Goal: Task Accomplishment & Management: Use online tool/utility

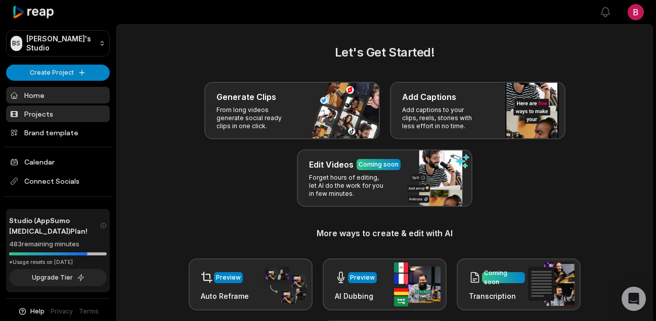
click at [62, 119] on link "Projects" at bounding box center [58, 114] width 104 height 17
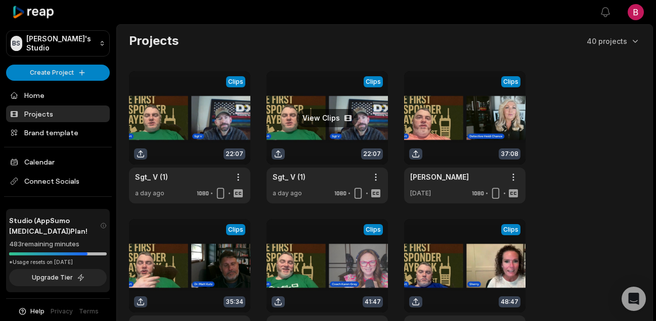
click at [334, 121] on link at bounding box center [326, 137] width 121 height 132
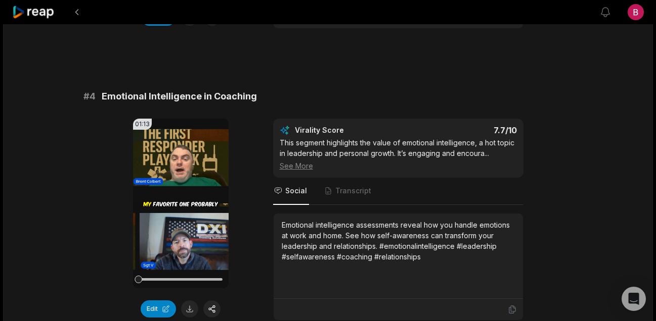
scroll to position [935, 0]
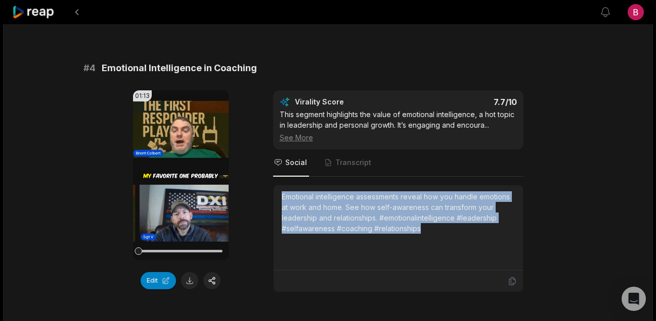
drag, startPoint x: 444, startPoint y: 235, endPoint x: 282, endPoint y: 197, distance: 166.6
click at [282, 197] on div "Emotional intelligence assessments reveal how you handle emotions at work and h…" at bounding box center [398, 228] width 233 height 73
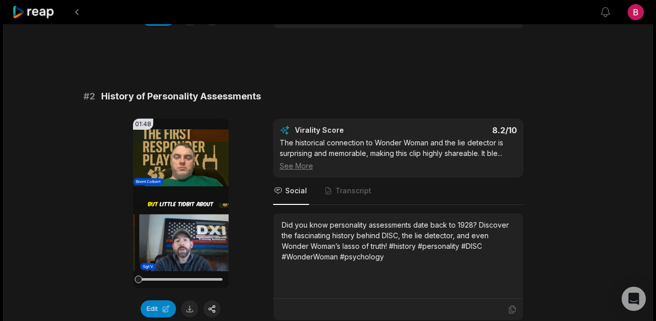
scroll to position [370, 0]
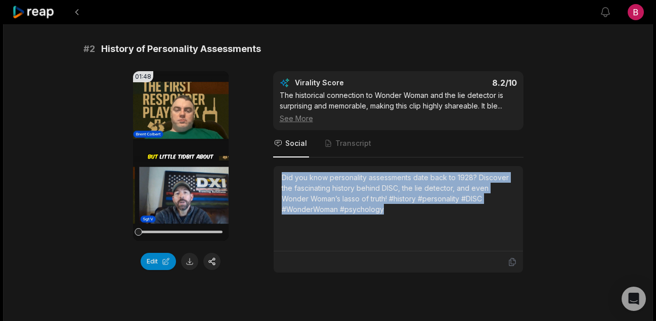
drag, startPoint x: 393, startPoint y: 216, endPoint x: 283, endPoint y: 179, distance: 116.7
click at [283, 179] on div "Did you know personality assessments date back to 1928? Discover the fascinatin…" at bounding box center [398, 208] width 233 height 73
copy div "Did you know personality assessments date back to 1928? Discover the fascinatin…"
click at [190, 261] on button at bounding box center [189, 261] width 17 height 17
click at [82, 14] on button at bounding box center [77, 12] width 18 height 18
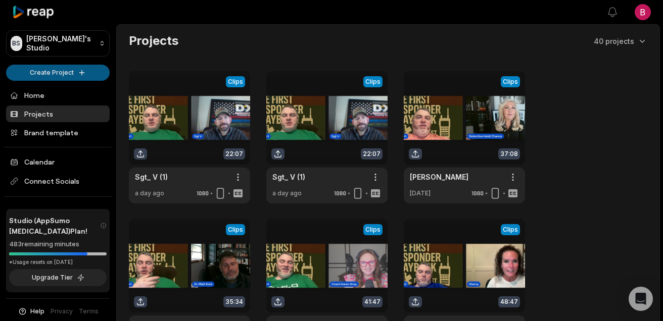
click at [82, 72] on html "[PERSON_NAME] Studio Create Project Home Projects Brand template Calendar Conne…" at bounding box center [331, 160] width 663 height 321
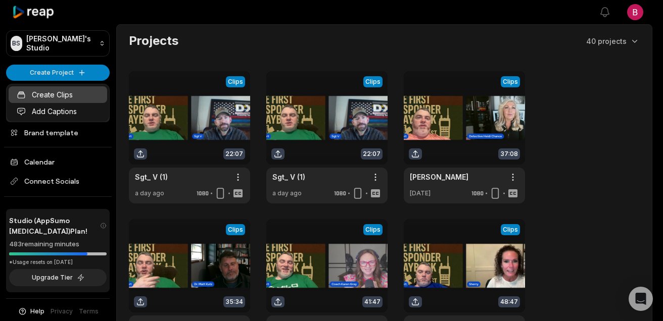
click at [75, 91] on link "Create Clips" at bounding box center [58, 94] width 99 height 17
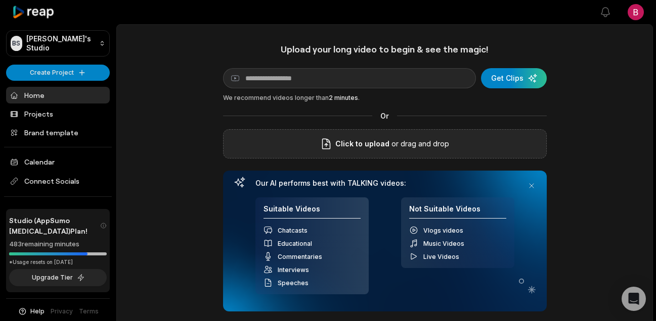
click at [435, 139] on p "or drag and drop" at bounding box center [419, 144] width 60 height 12
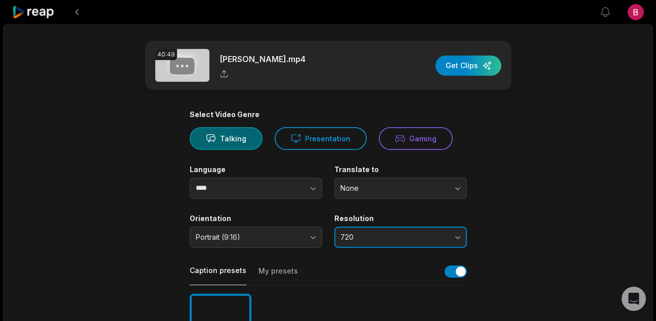
click at [418, 239] on span "720" at bounding box center [393, 237] width 106 height 9
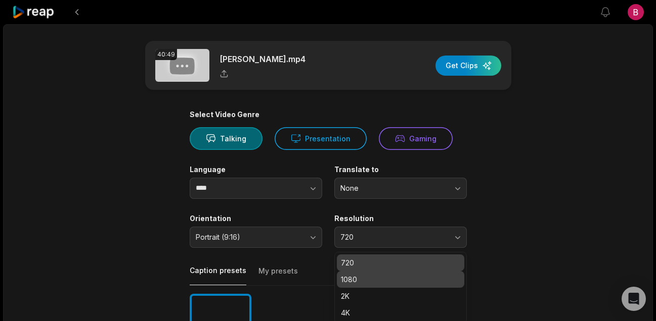
click at [404, 280] on p "1080" at bounding box center [400, 279] width 119 height 11
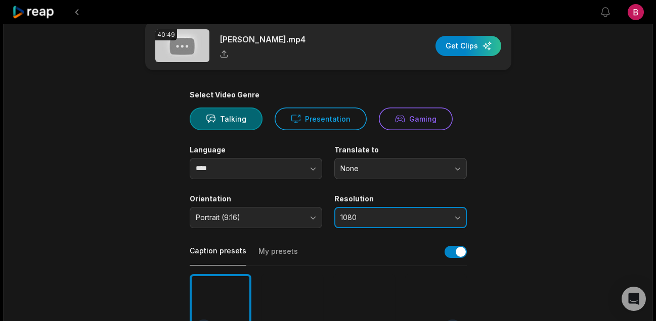
scroll to position [287, 0]
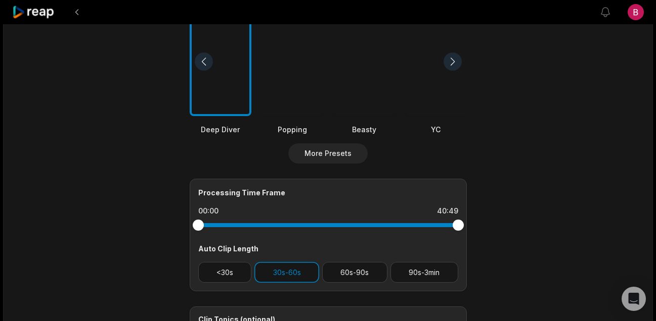
click at [320, 96] on div at bounding box center [292, 62] width 62 height 110
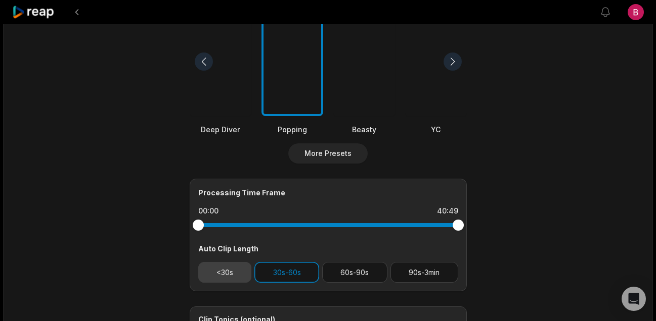
click at [217, 278] on button "<30s" at bounding box center [225, 272] width 54 height 21
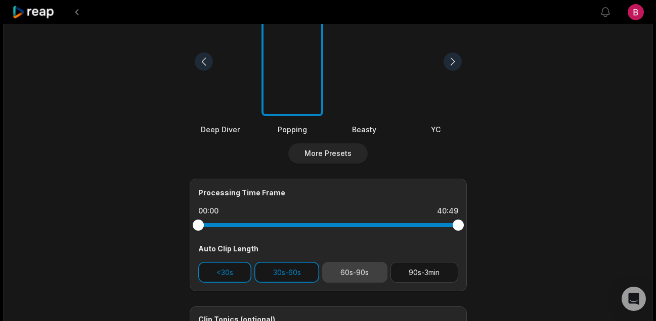
click at [364, 269] on button "60s-90s" at bounding box center [354, 272] width 65 height 21
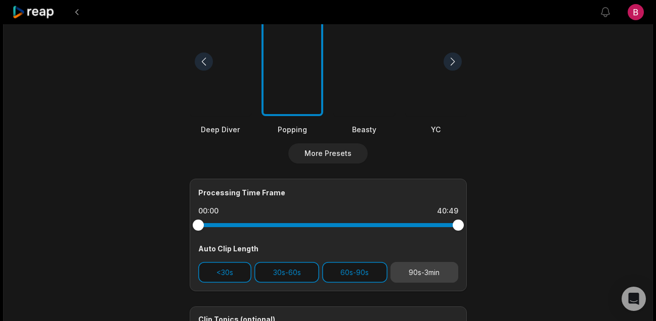
click at [424, 271] on button "90s-3min" at bounding box center [424, 272] width 68 height 21
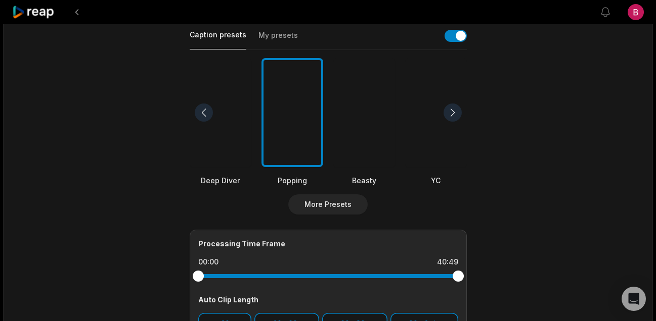
scroll to position [0, 0]
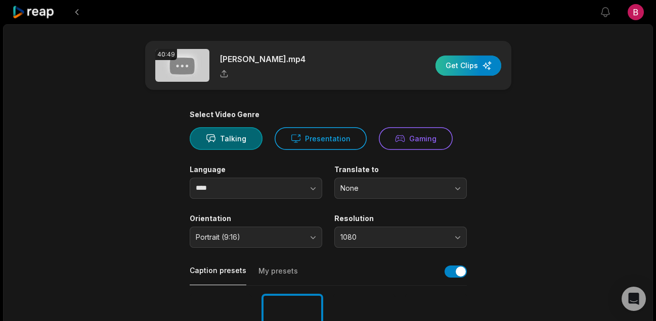
click at [491, 68] on div "button" at bounding box center [468, 66] width 66 height 20
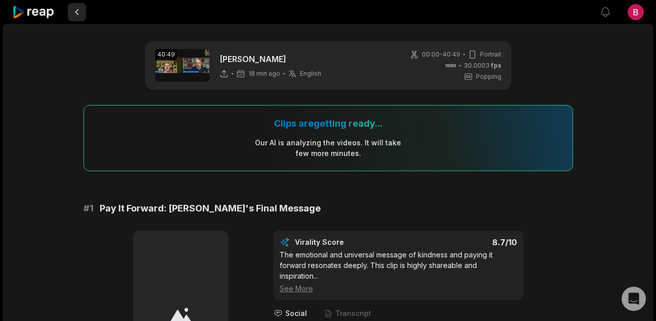
click at [80, 15] on button at bounding box center [77, 12] width 18 height 18
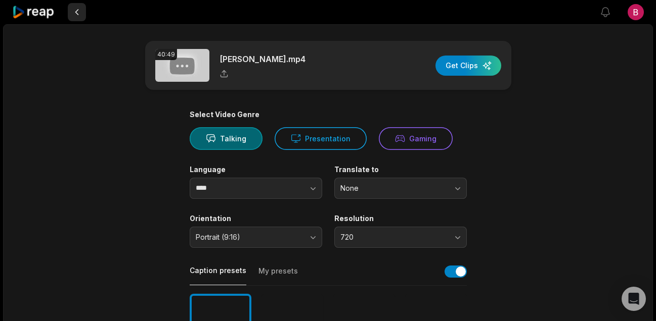
click at [76, 14] on button at bounding box center [77, 12] width 18 height 18
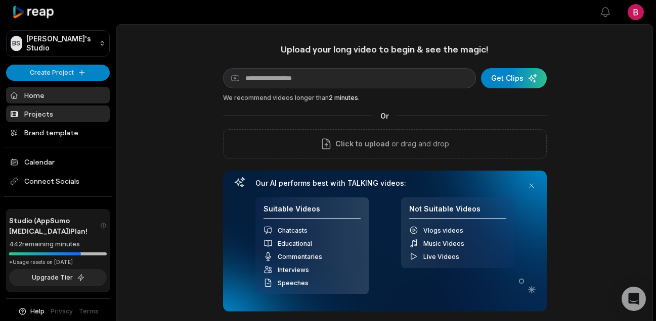
click at [61, 109] on link "Projects" at bounding box center [58, 114] width 104 height 17
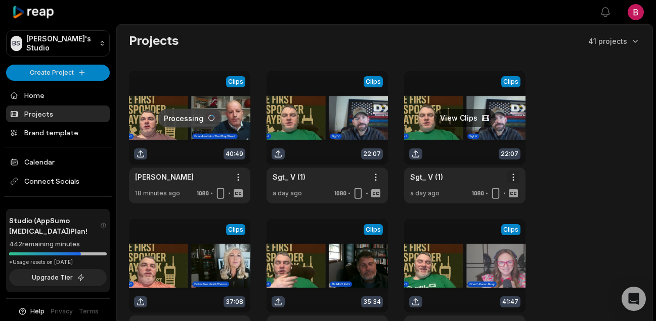
click at [515, 176] on html "BS Brent's Studio Create Project Home Projects Brand template Calendar Connect …" at bounding box center [328, 160] width 656 height 321
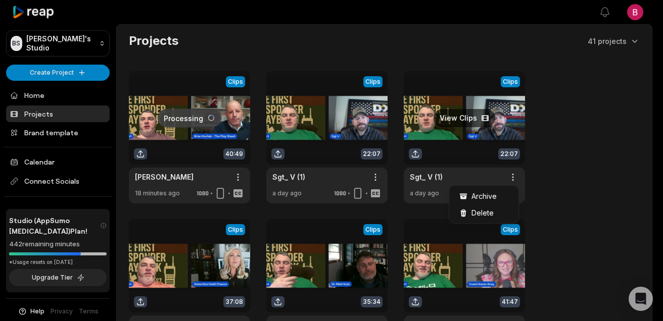
click at [472, 160] on html "BS Brent's Studio Create Project Home Projects Brand template Calendar Connect …" at bounding box center [331, 160] width 663 height 321
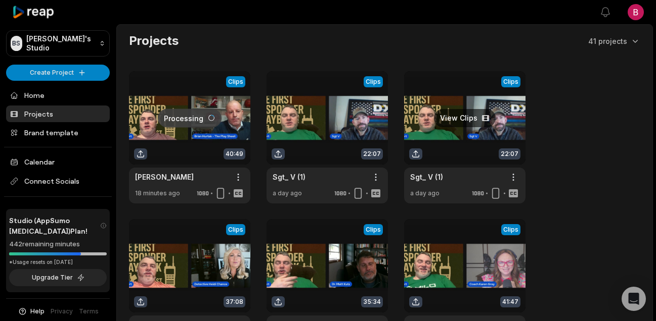
click at [452, 176] on link at bounding box center [464, 137] width 121 height 132
